Goal: Find specific page/section: Find specific page/section

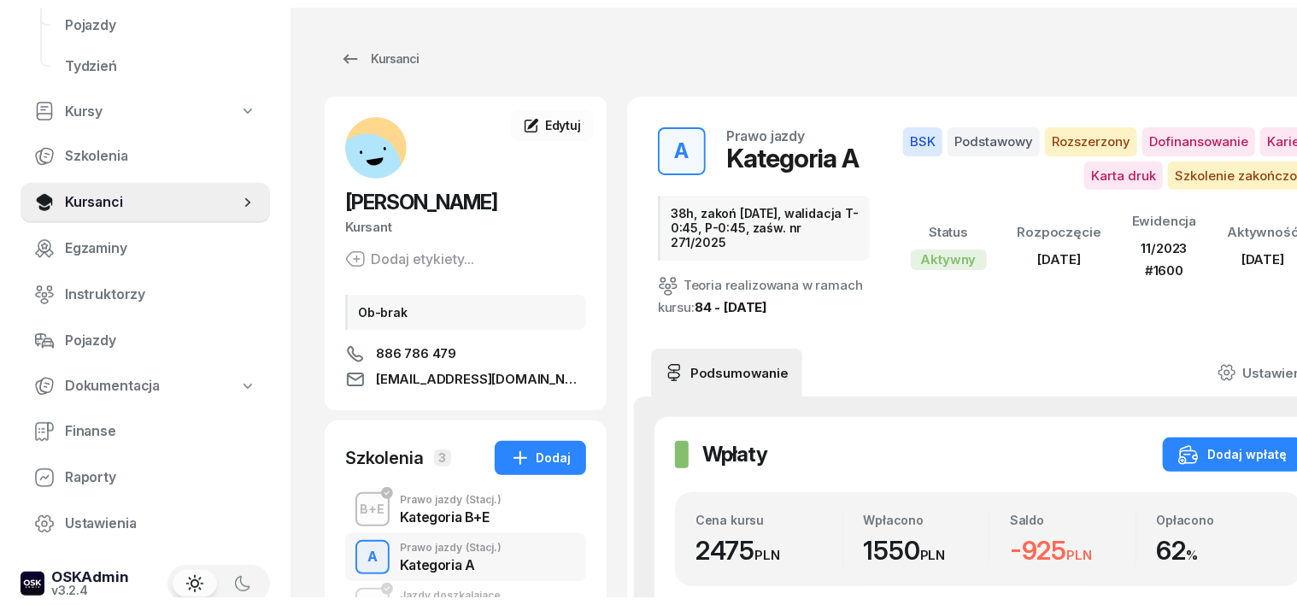
scroll to position [244, 0]
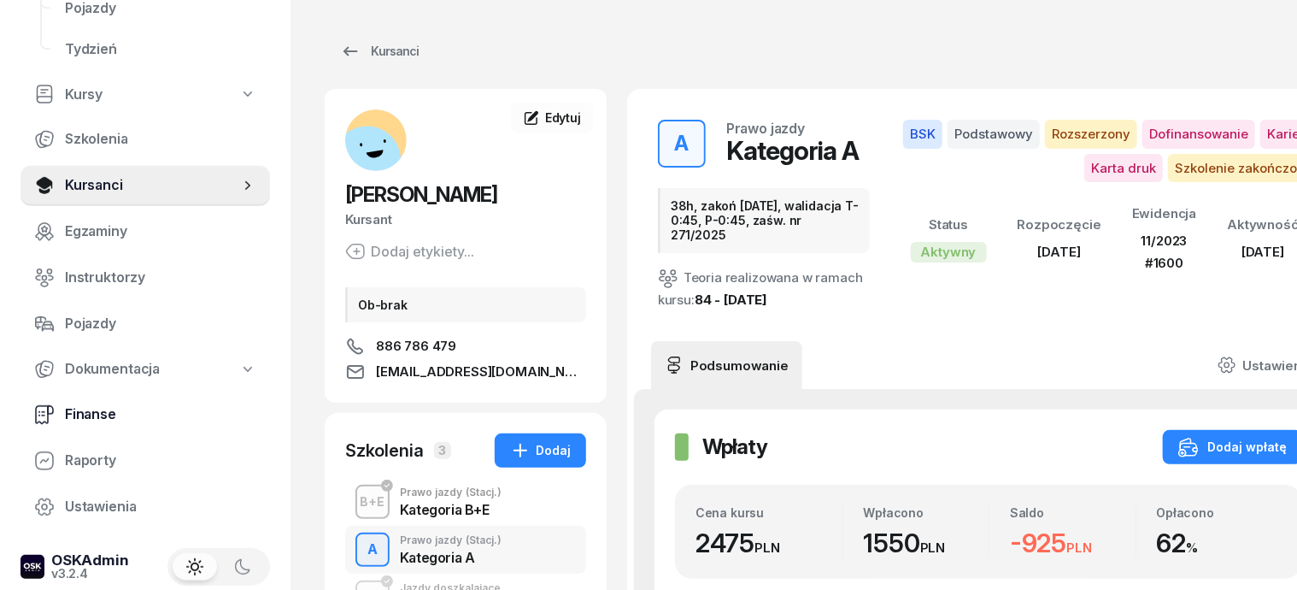
click at [103, 408] on span "Finanse" at bounding box center [160, 414] width 191 height 22
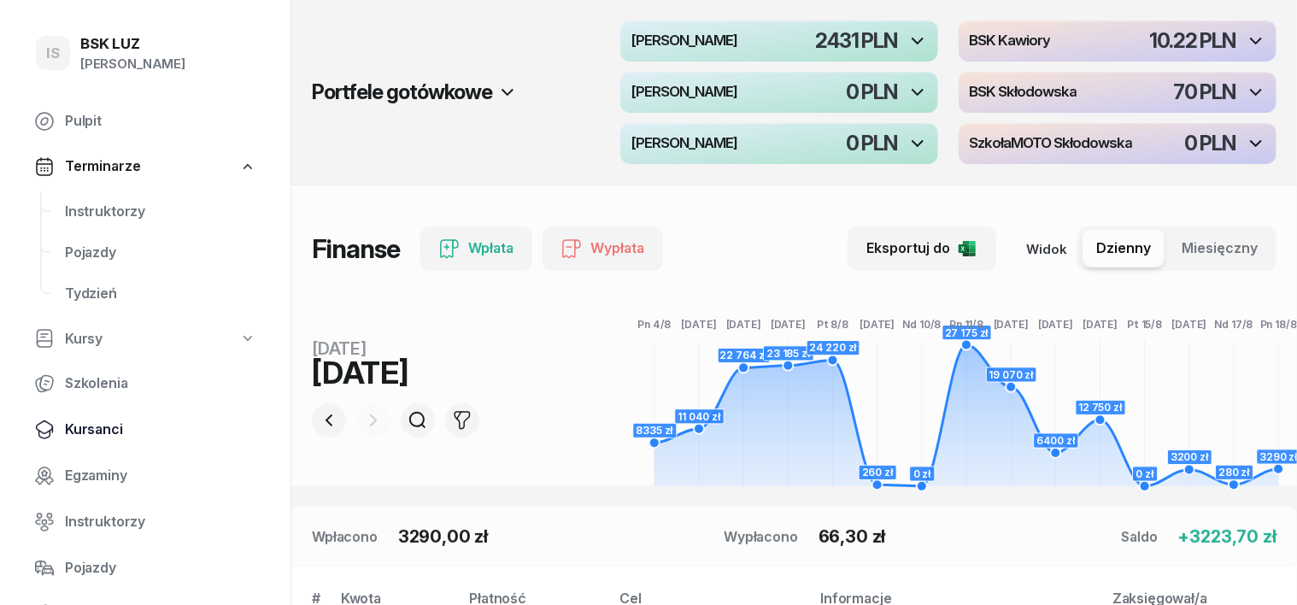
click at [103, 425] on span "Kursanci" at bounding box center [160, 430] width 191 height 22
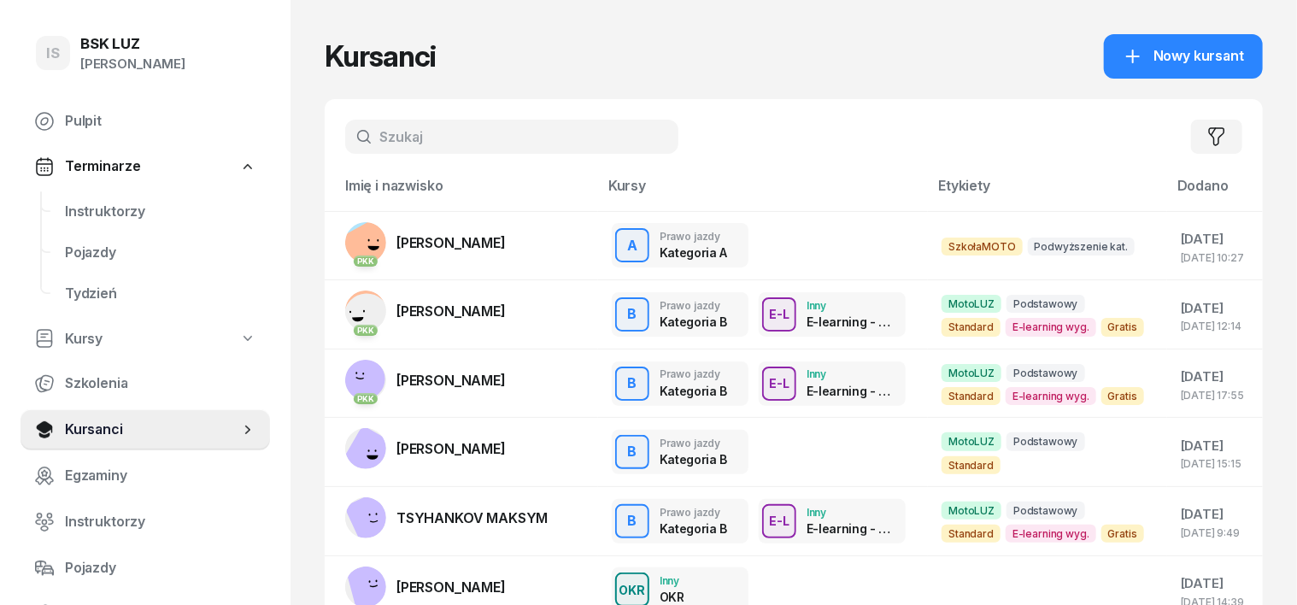
click at [355, 132] on input "text" at bounding box center [511, 137] width 333 height 34
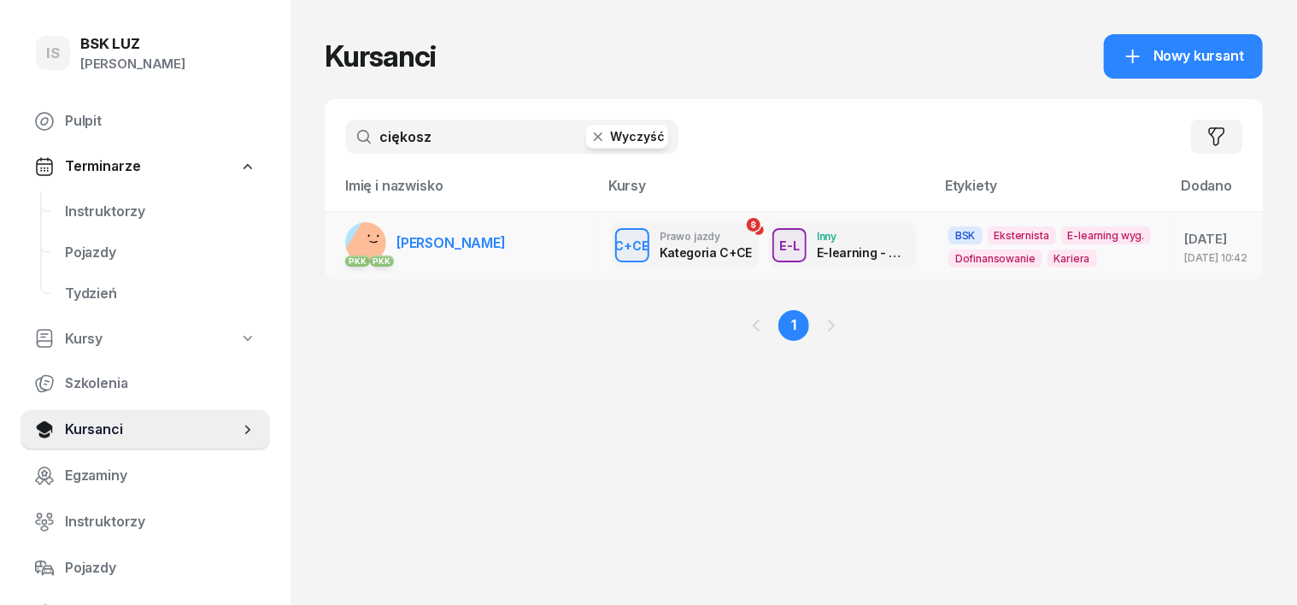
type input "ciękosz"
click at [341, 237] on rect at bounding box center [372, 249] width 62 height 62
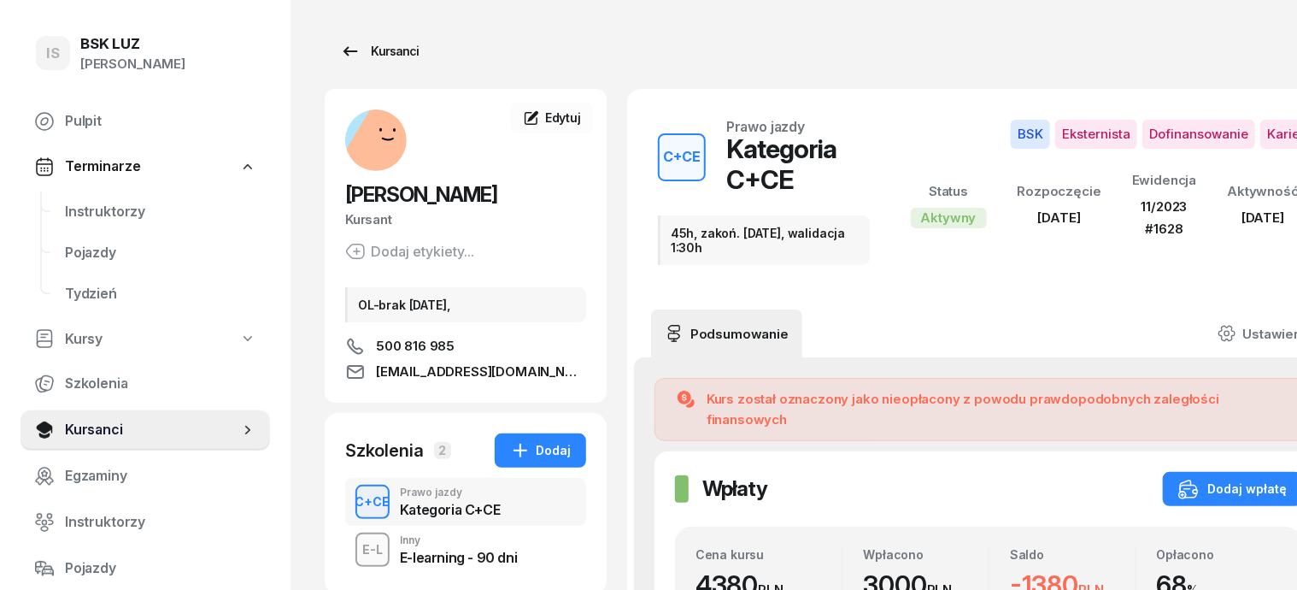
click at [373, 52] on div "Kursanci" at bounding box center [379, 51] width 79 height 21
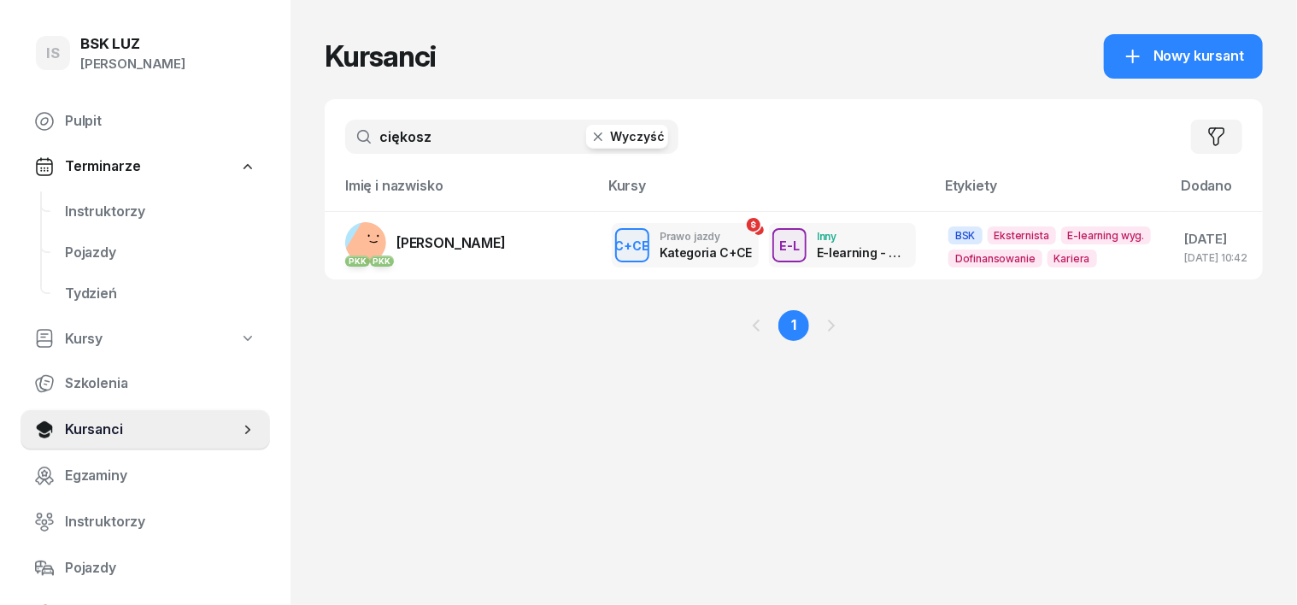
click at [594, 134] on icon "button" at bounding box center [598, 136] width 9 height 9
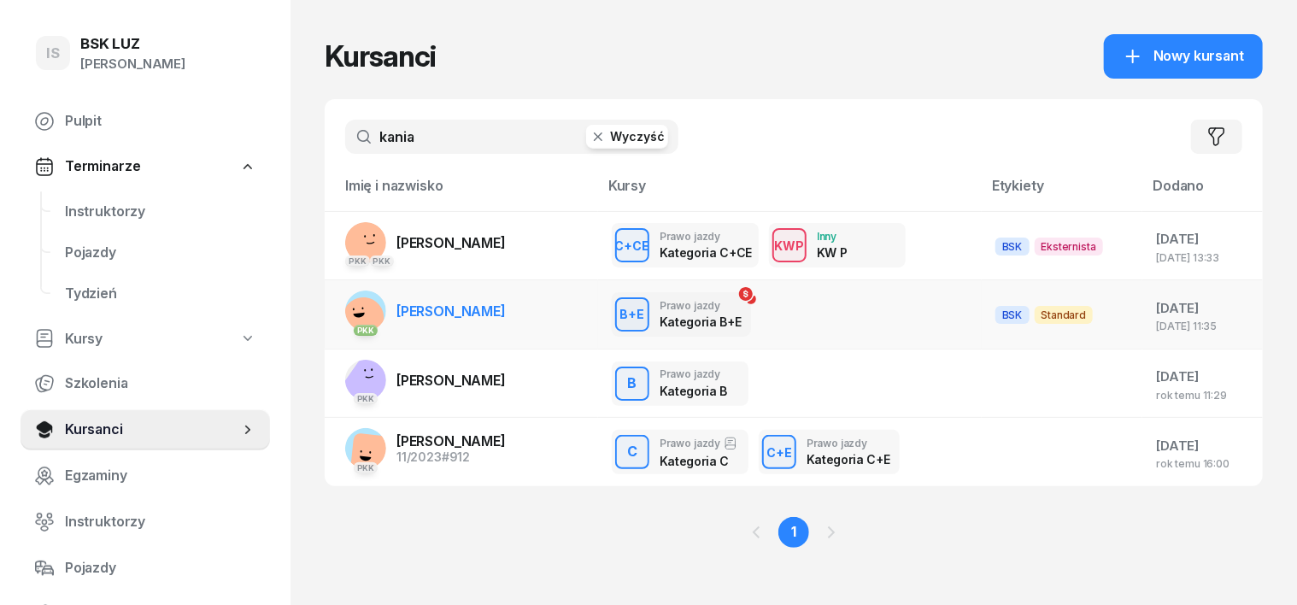
type input "kania"
click at [341, 303] on rect at bounding box center [363, 318] width 45 height 45
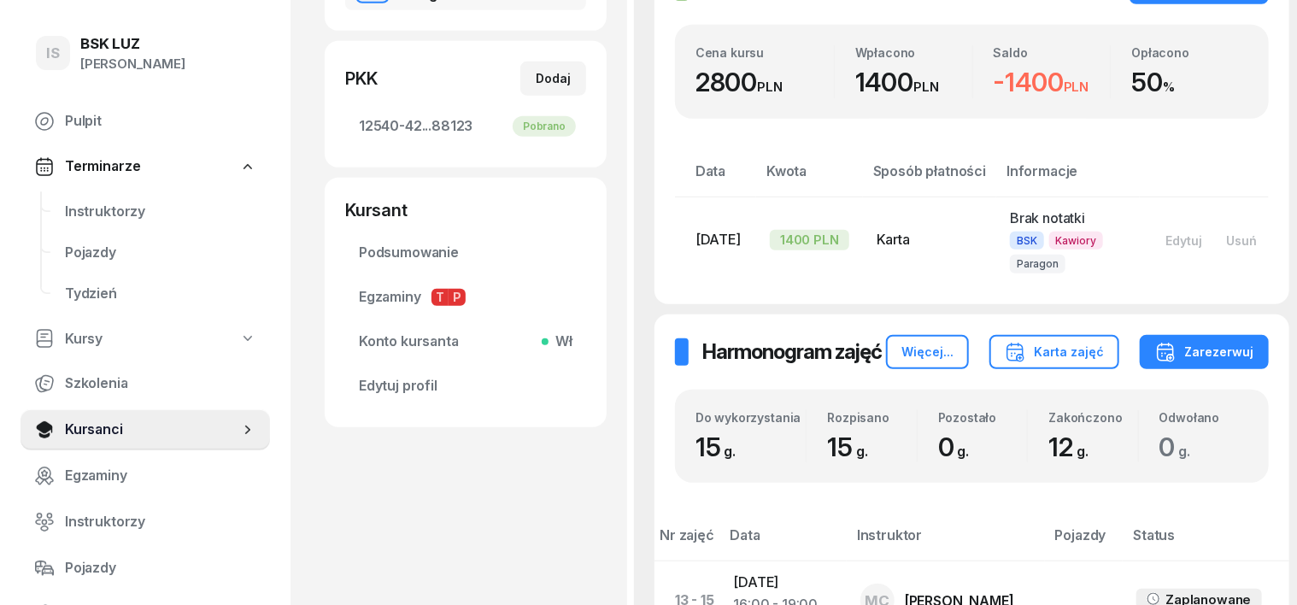
scroll to position [427, 0]
